Goal: Transaction & Acquisition: Book appointment/travel/reservation

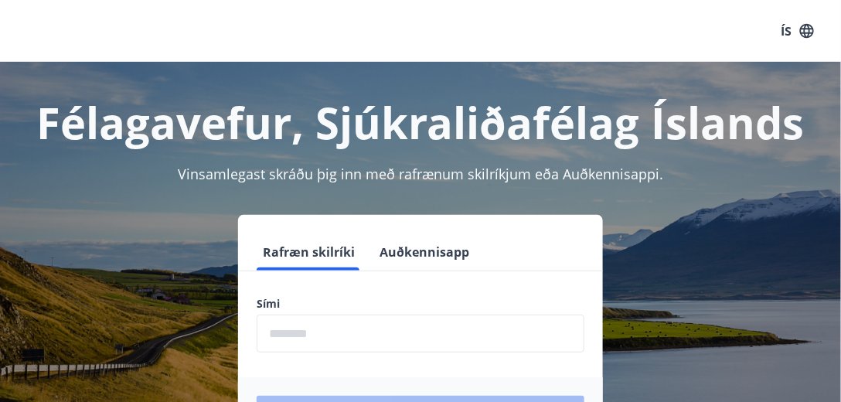
click at [304, 329] on input "phone" at bounding box center [421, 333] width 328 height 38
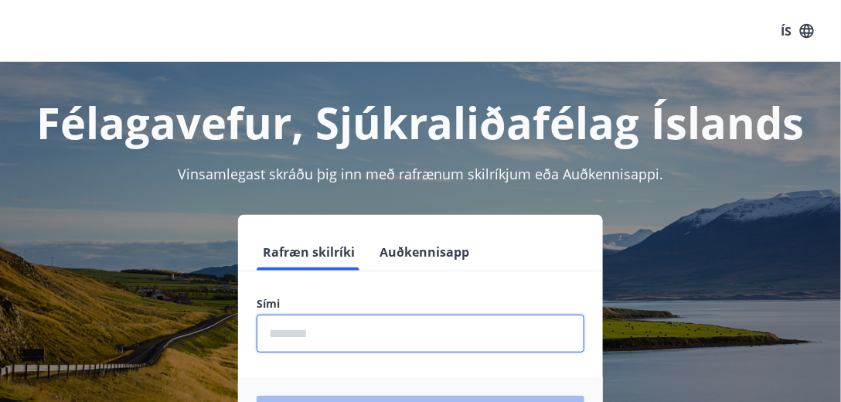
type input "********"
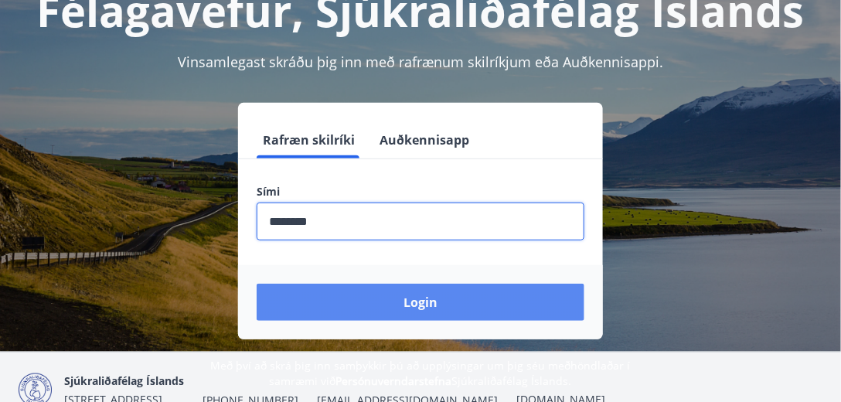
scroll to position [132, 0]
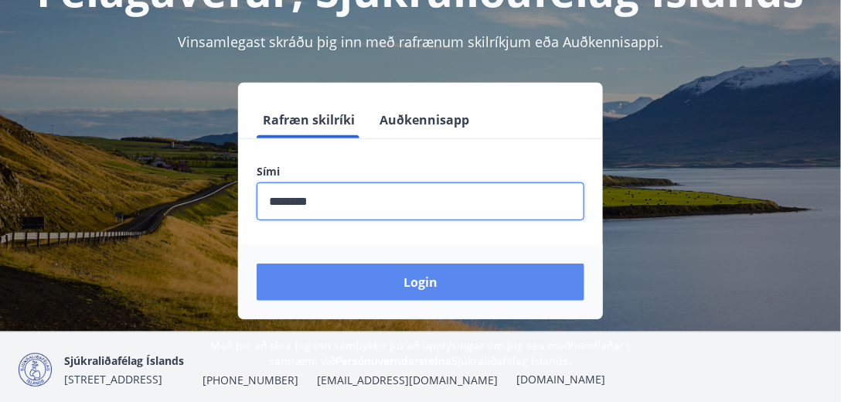
click at [381, 277] on button "Login" at bounding box center [421, 281] width 328 height 37
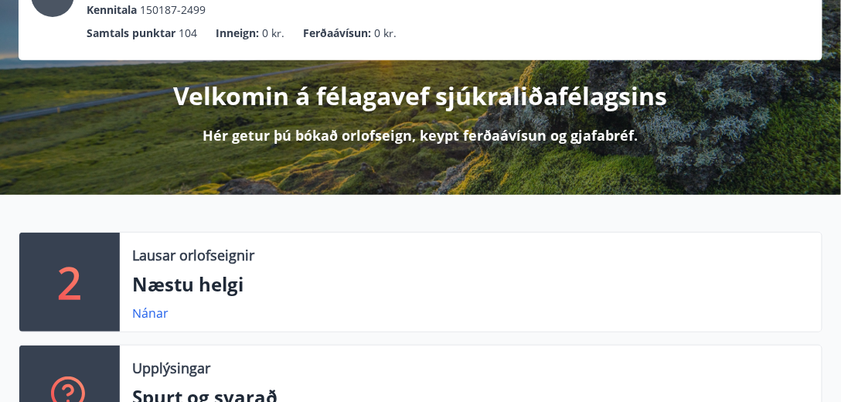
scroll to position [176, 0]
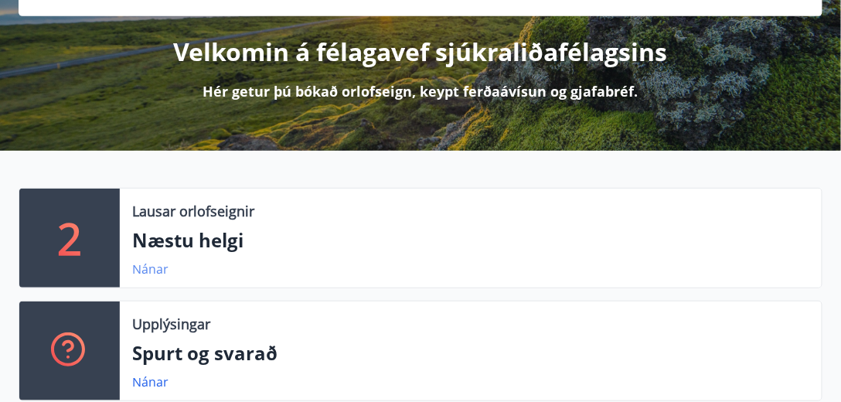
drag, startPoint x: 98, startPoint y: 258, endPoint x: 139, endPoint y: 270, distance: 42.8
click at [105, 260] on div "2" at bounding box center [69, 238] width 100 height 99
click at [140, 270] on link "Nánar" at bounding box center [150, 268] width 36 height 17
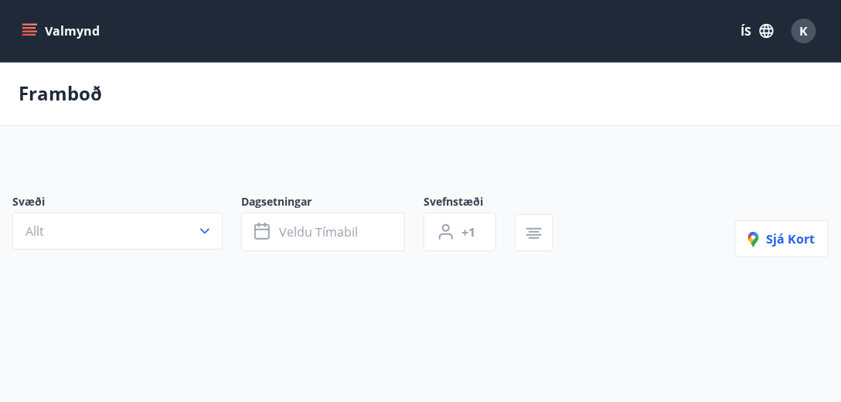
type input "*"
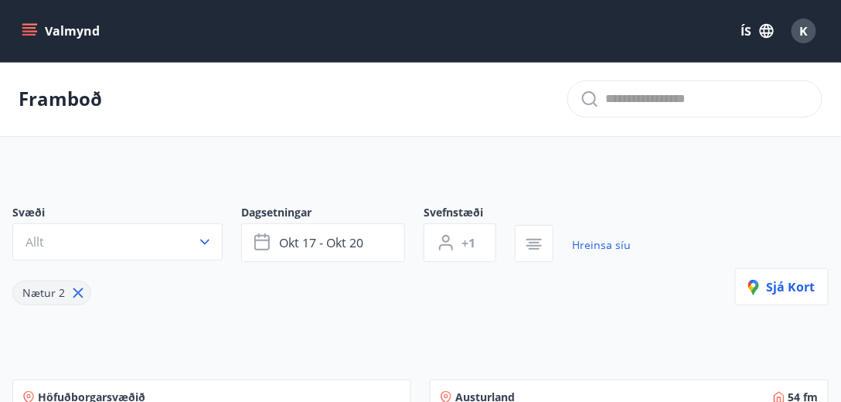
click at [27, 28] on icon "menu" at bounding box center [29, 28] width 14 height 2
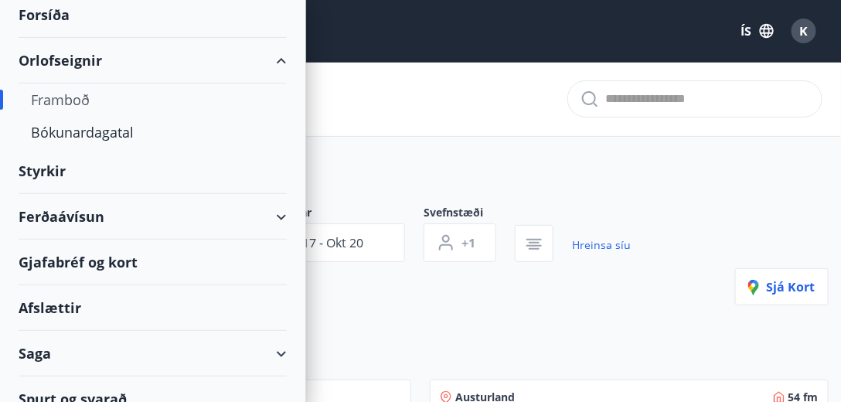
scroll to position [88, 0]
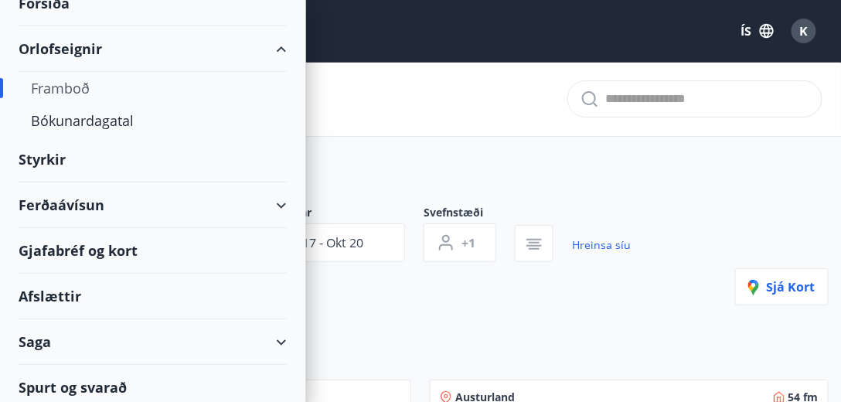
click at [80, 249] on div "Gjafabréf og kort" at bounding box center [153, 251] width 268 height 46
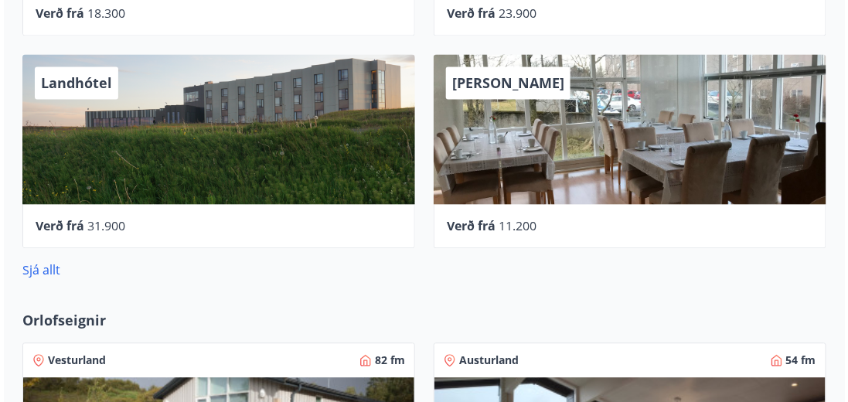
scroll to position [794, 0]
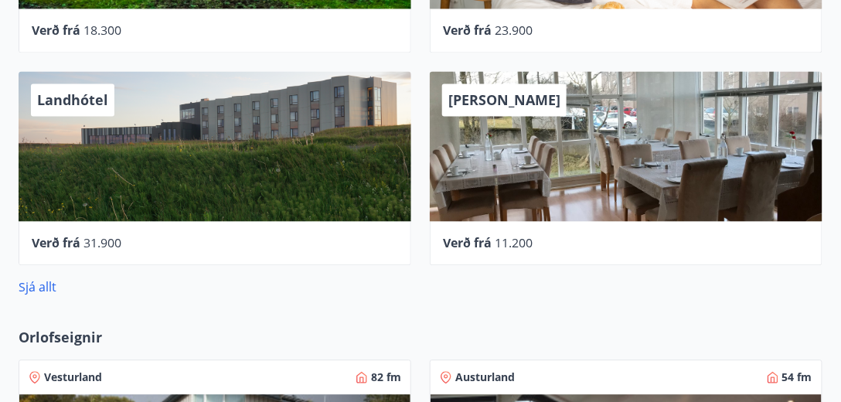
click at [488, 152] on div "[PERSON_NAME]" at bounding box center [626, 146] width 393 height 150
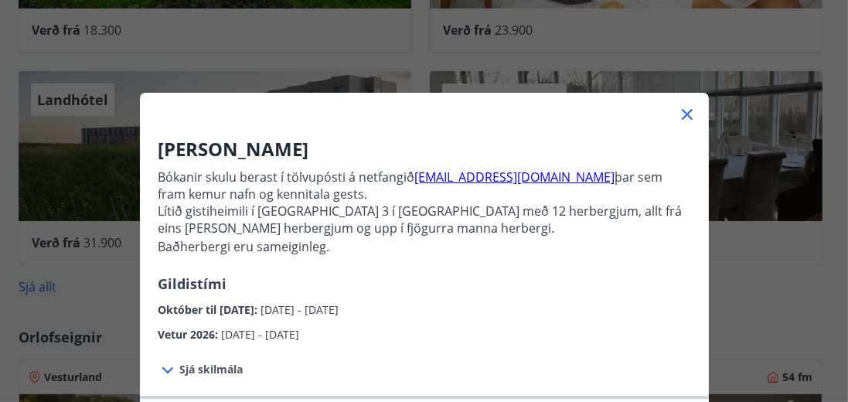
click at [682, 110] on icon at bounding box center [687, 114] width 19 height 19
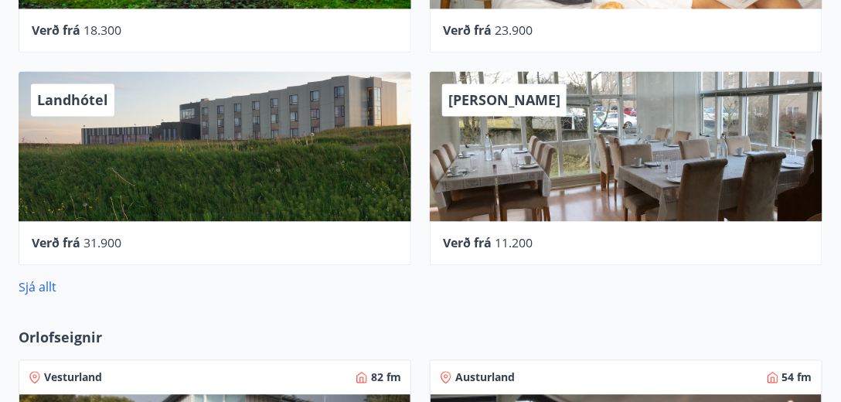
click at [598, 144] on div "[PERSON_NAME]" at bounding box center [626, 146] width 393 height 150
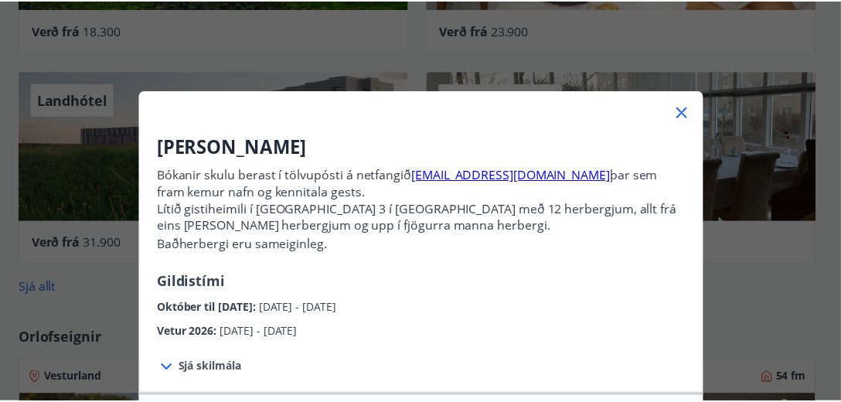
scroll to position [0, 0]
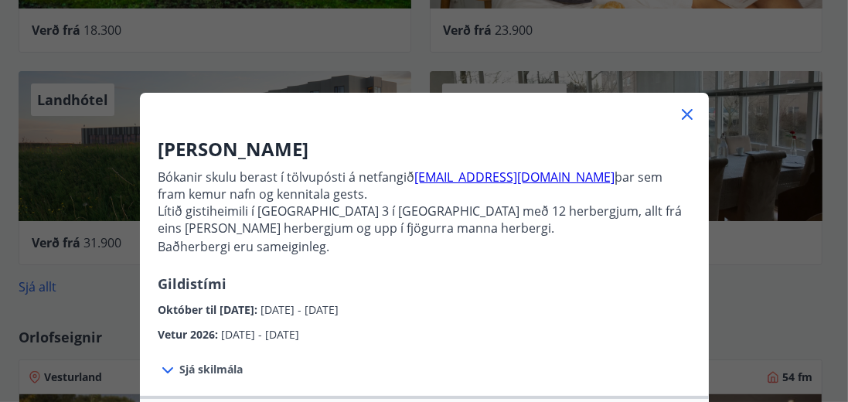
click at [687, 115] on icon at bounding box center [687, 114] width 19 height 19
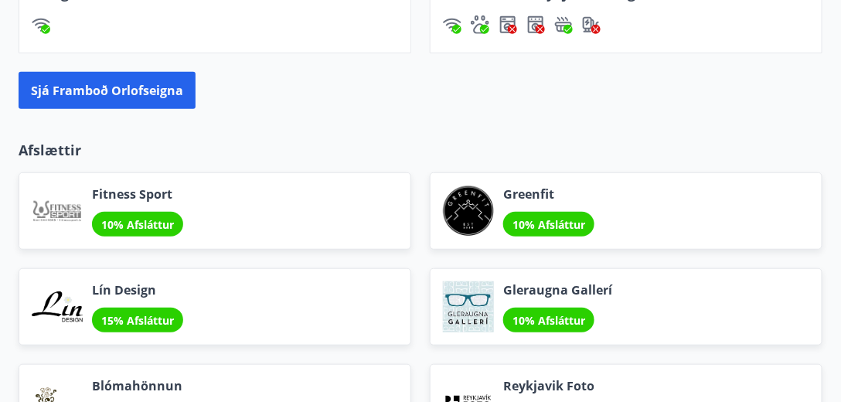
scroll to position [1545, 0]
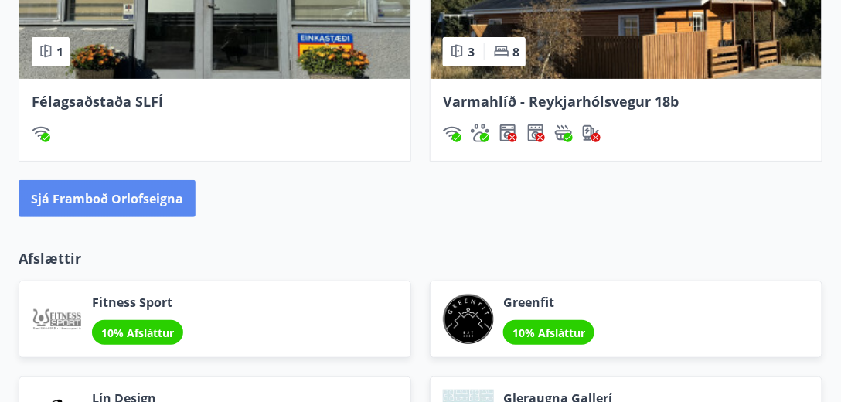
click at [139, 202] on button "Sjá framboð orlofseigna" at bounding box center [107, 198] width 177 height 37
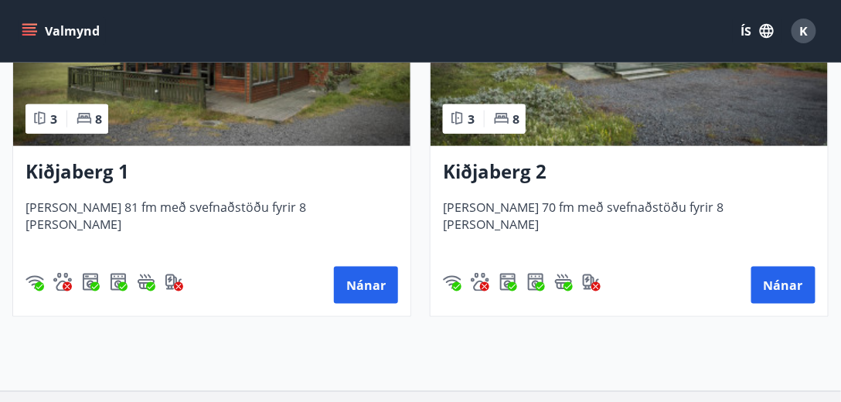
scroll to position [3474, 0]
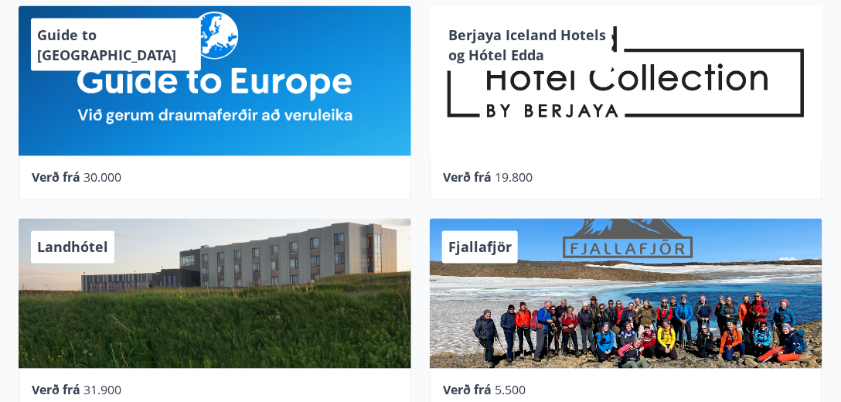
scroll to position [756, 0]
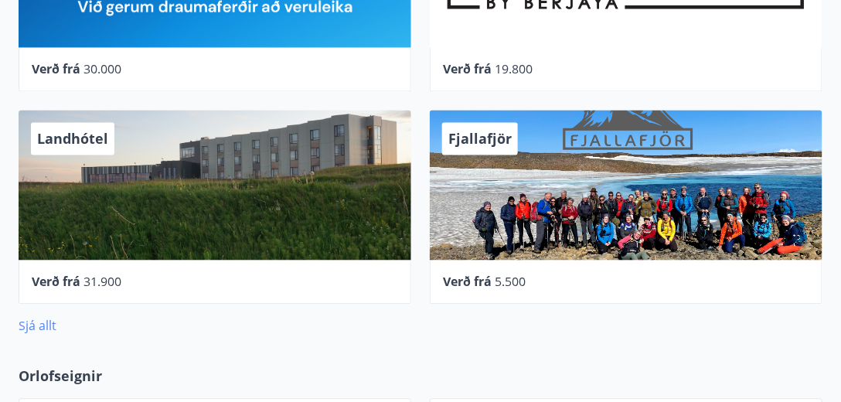
click at [28, 324] on link "Sjá allt" at bounding box center [38, 325] width 38 height 17
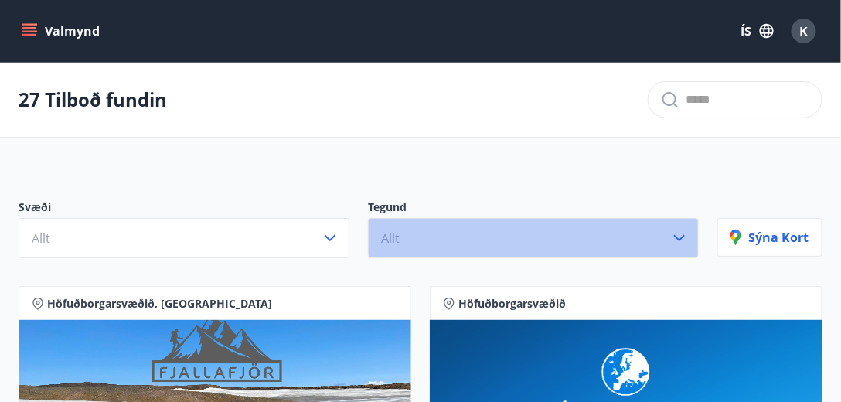
click at [458, 241] on button "Allt" at bounding box center [533, 238] width 331 height 40
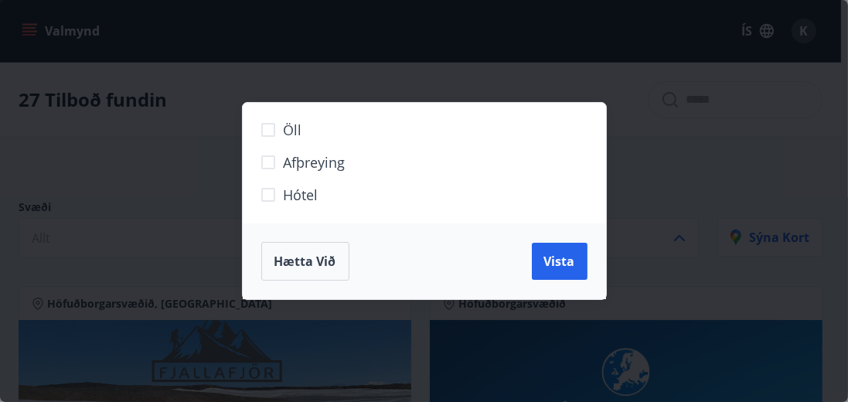
click at [295, 196] on span "Hótel" at bounding box center [301, 195] width 35 height 20
click at [540, 270] on button "Vista" at bounding box center [560, 261] width 56 height 37
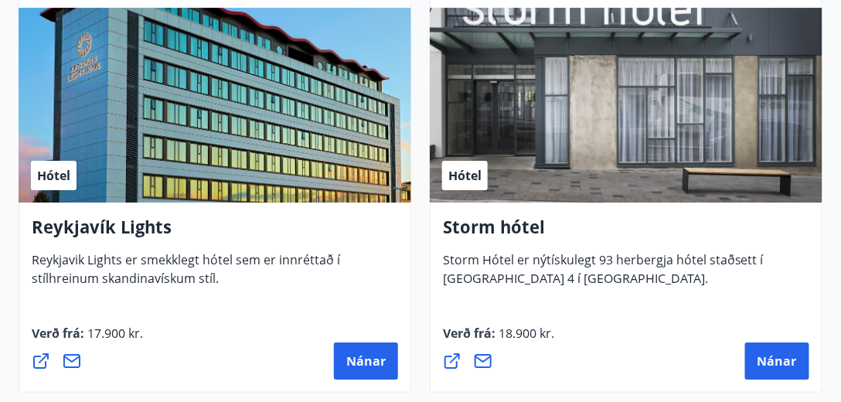
scroll to position [1280, 0]
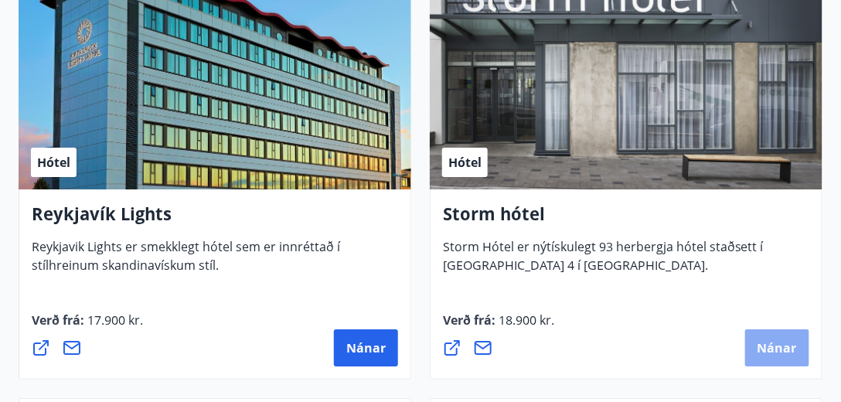
click at [788, 342] on span "Nánar" at bounding box center [776, 347] width 39 height 17
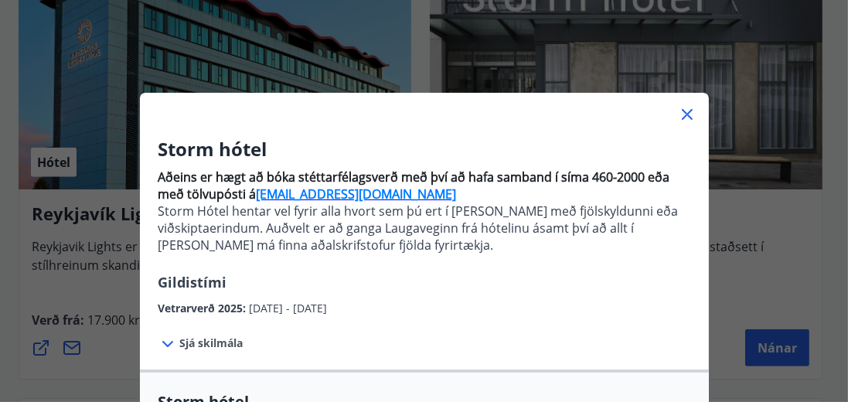
click at [680, 115] on icon at bounding box center [687, 114] width 19 height 19
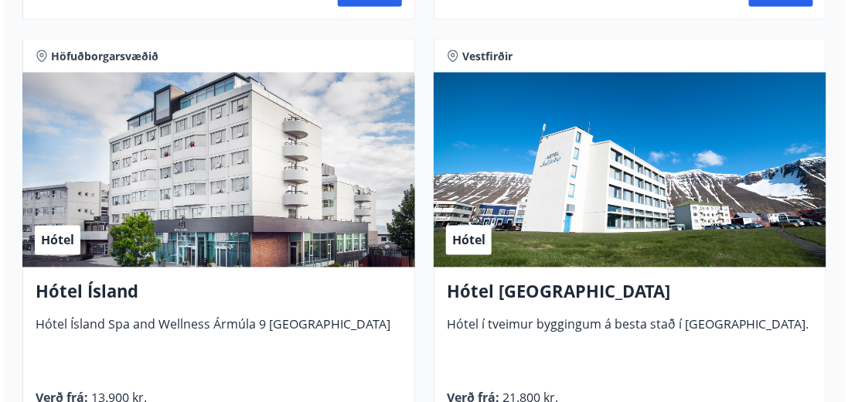
scroll to position [2164, 0]
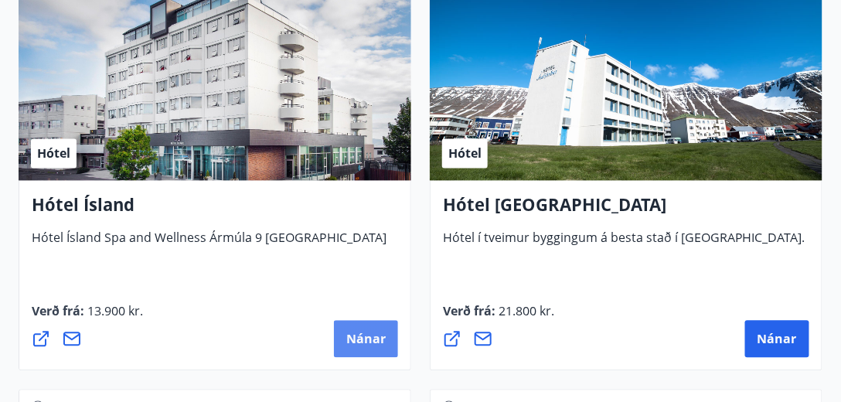
click at [364, 337] on span "Nánar" at bounding box center [365, 339] width 39 height 17
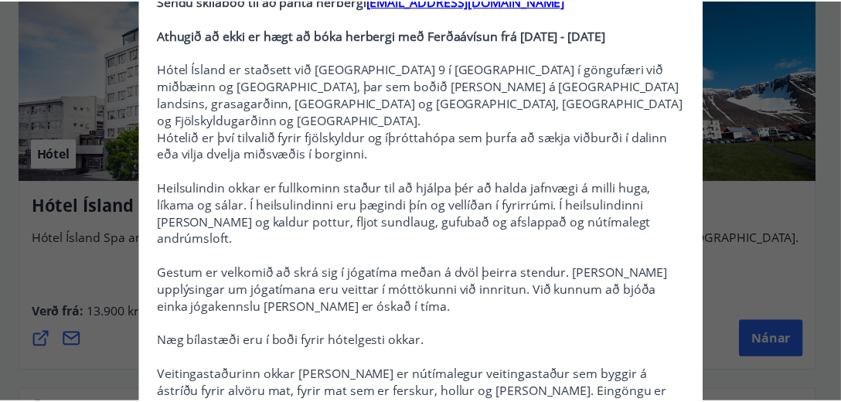
scroll to position [0, 0]
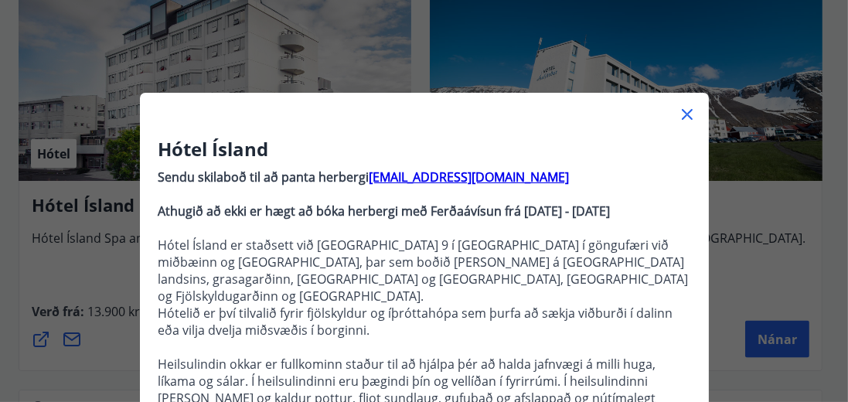
drag, startPoint x: 685, startPoint y: 110, endPoint x: 522, endPoint y: 116, distance: 163.2
click at [685, 110] on icon at bounding box center [687, 114] width 19 height 19
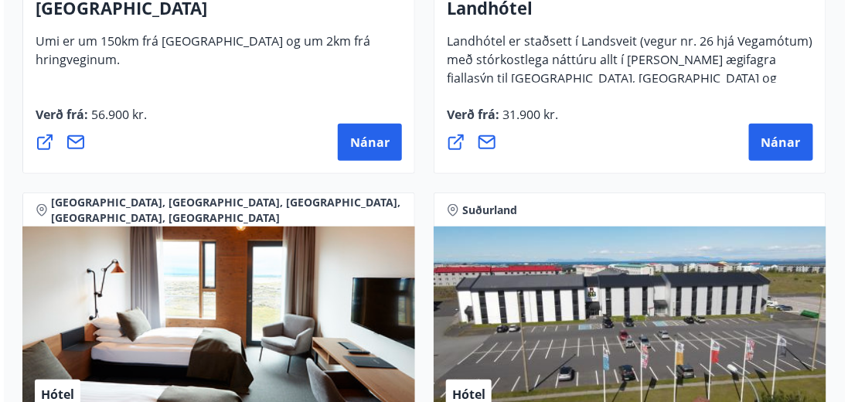
scroll to position [4547, 0]
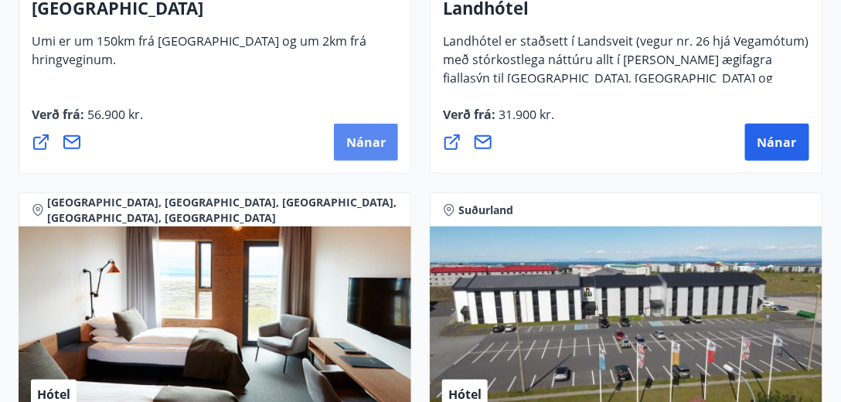
click at [359, 141] on span "Nánar" at bounding box center [365, 142] width 39 height 17
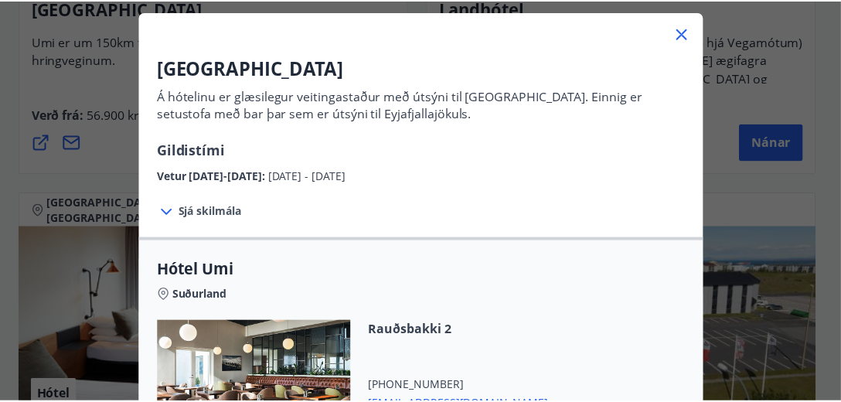
scroll to position [73, 0]
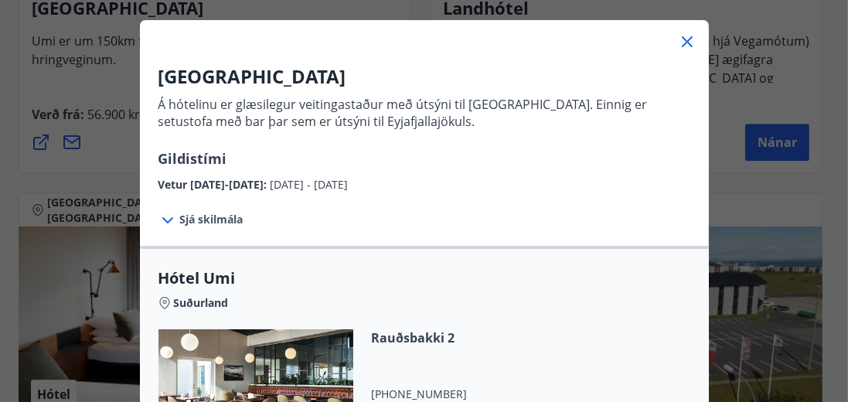
click at [687, 46] on icon at bounding box center [687, 41] width 19 height 19
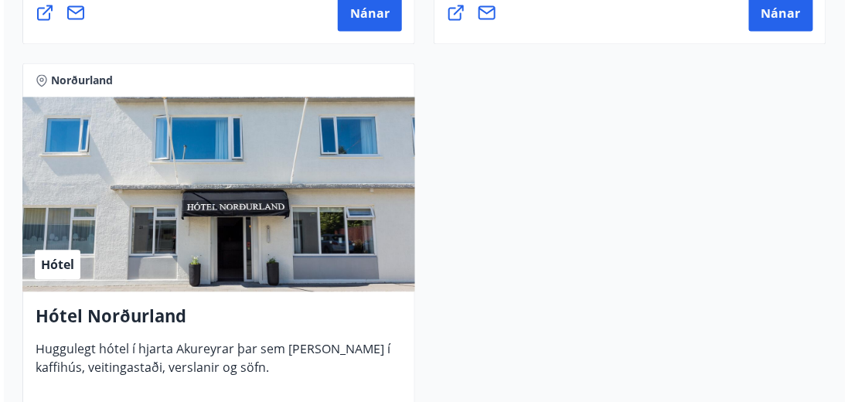
scroll to position [4945, 0]
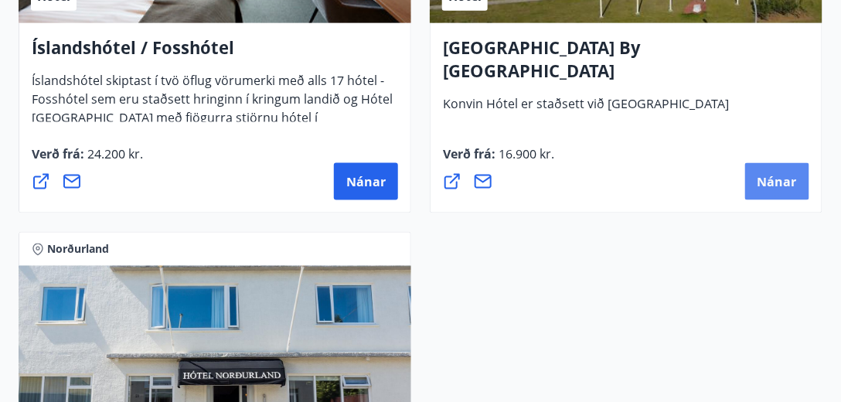
click at [765, 183] on span "Nánar" at bounding box center [776, 181] width 39 height 17
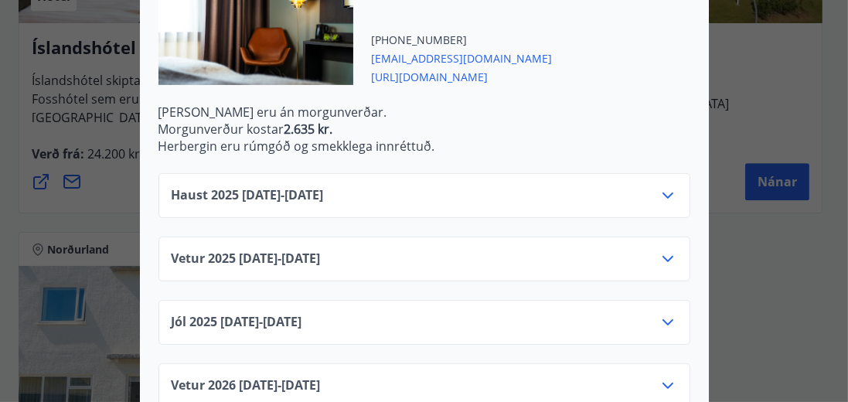
scroll to position [616, 0]
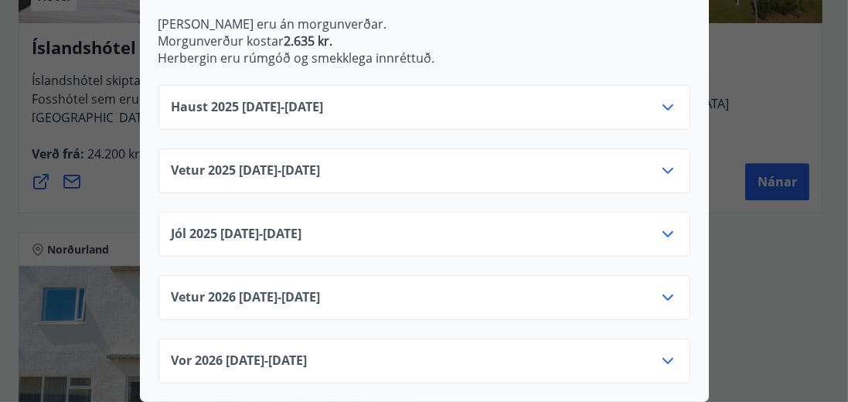
click at [644, 109] on div "Haust [PHONE_NUMBER][DATE] - [DATE]" at bounding box center [424, 113] width 505 height 31
click at [659, 105] on icon at bounding box center [667, 107] width 19 height 19
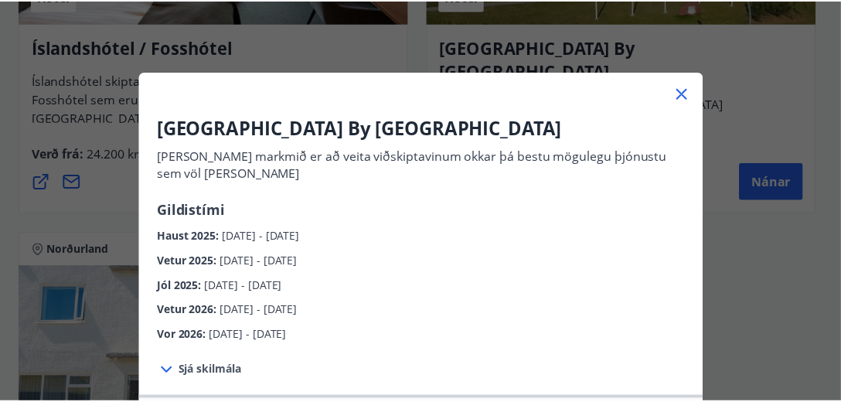
scroll to position [0, 0]
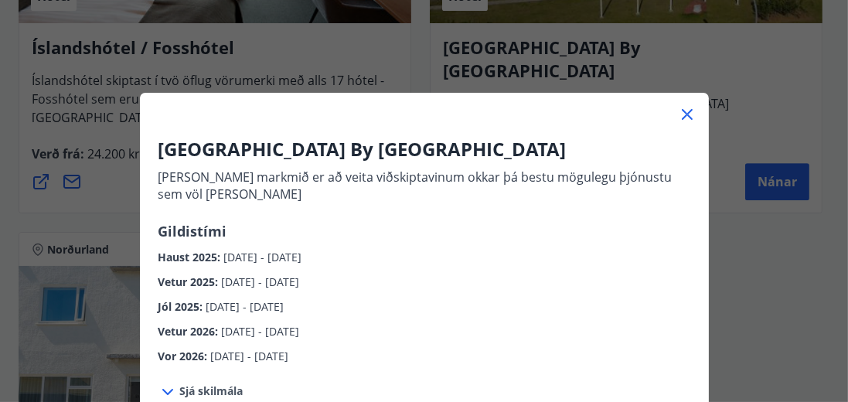
click at [678, 118] on icon at bounding box center [687, 114] width 19 height 19
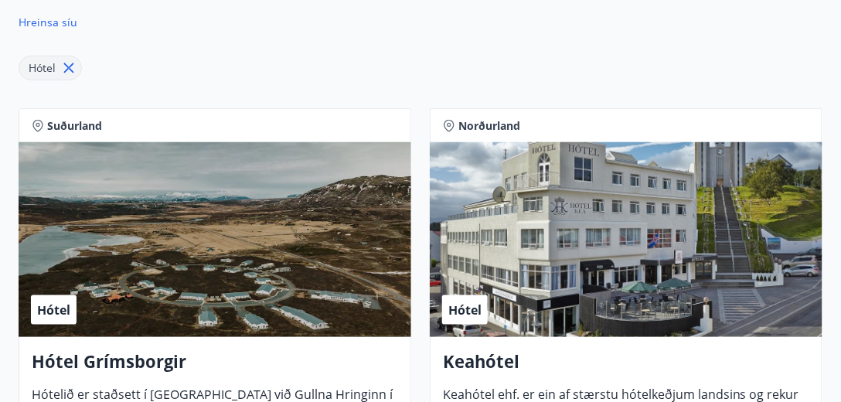
scroll to position [264, 0]
